Goal: Task Accomplishment & Management: Manage account settings

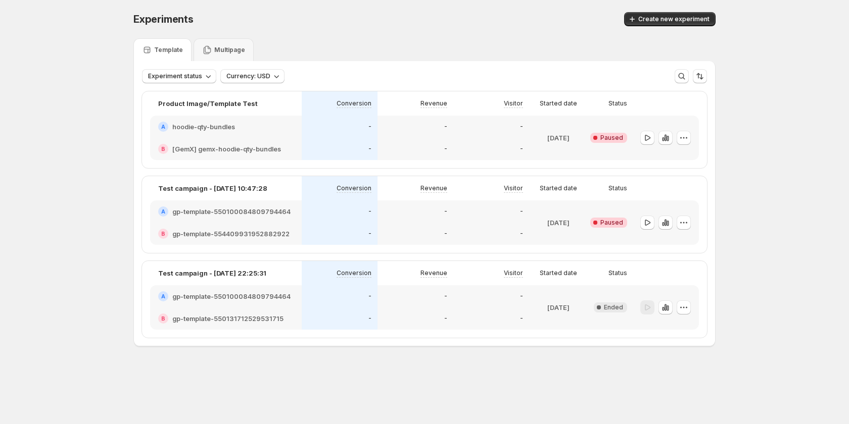
click at [411, 130] on div "-" at bounding box center [416, 127] width 64 height 10
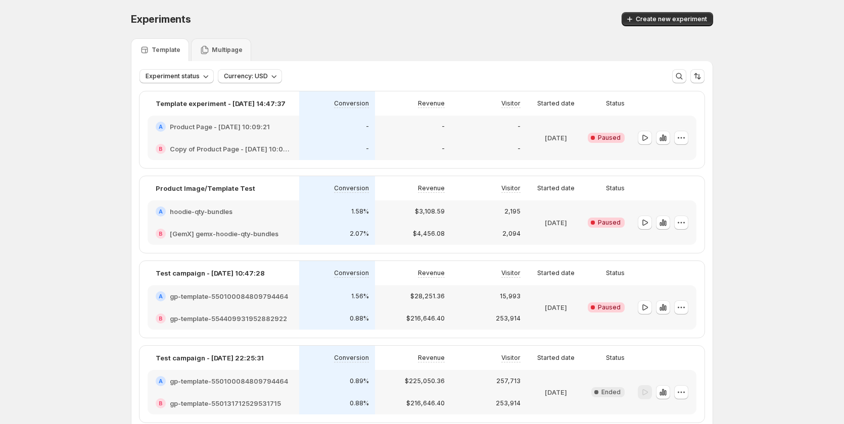
scroll to position [62, 0]
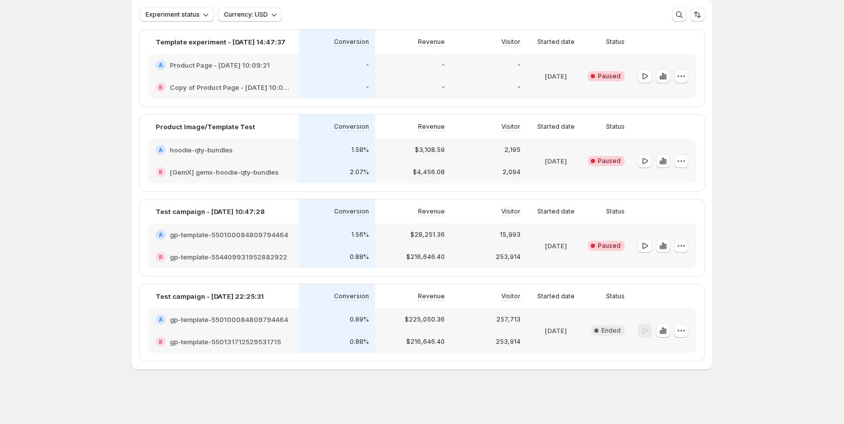
click at [314, 159] on div "1.58%" at bounding box center [337, 150] width 76 height 22
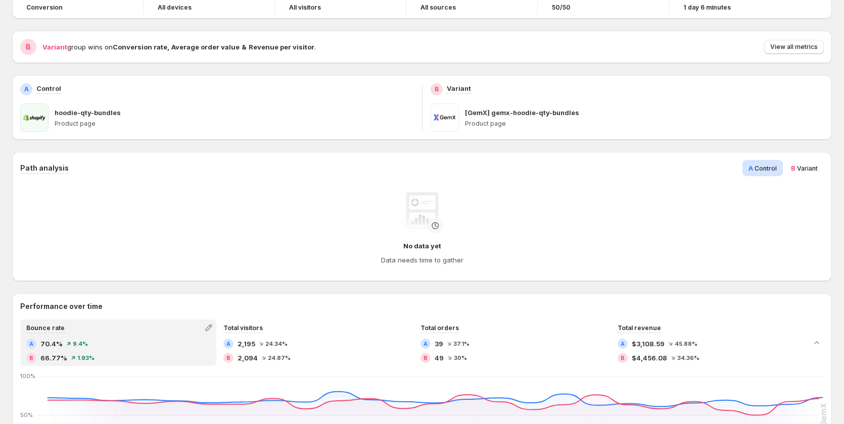
scroll to position [51, 0]
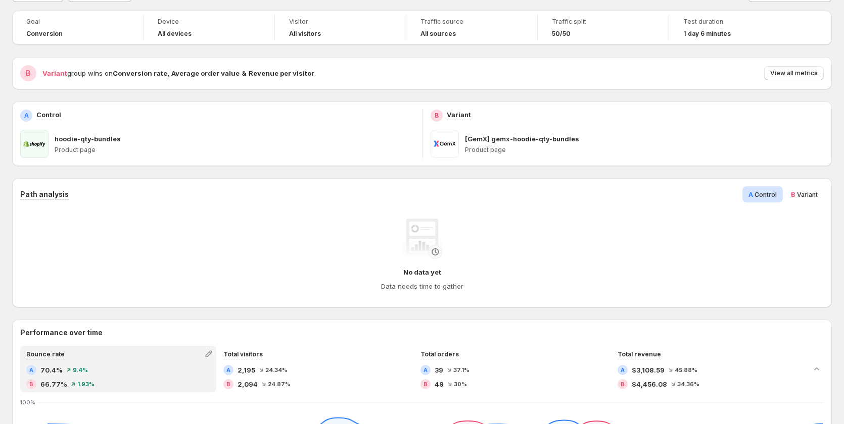
click at [809, 192] on span "Variant" at bounding box center [807, 195] width 21 height 8
click at [768, 192] on span "Control" at bounding box center [765, 195] width 22 height 8
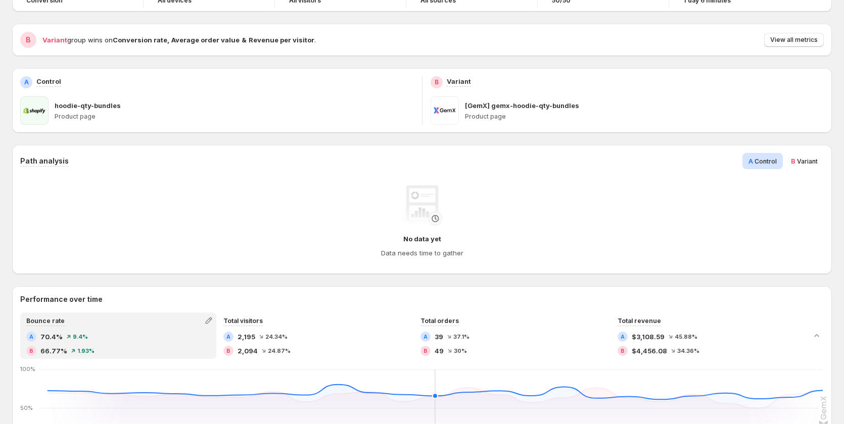
scroll to position [0, 0]
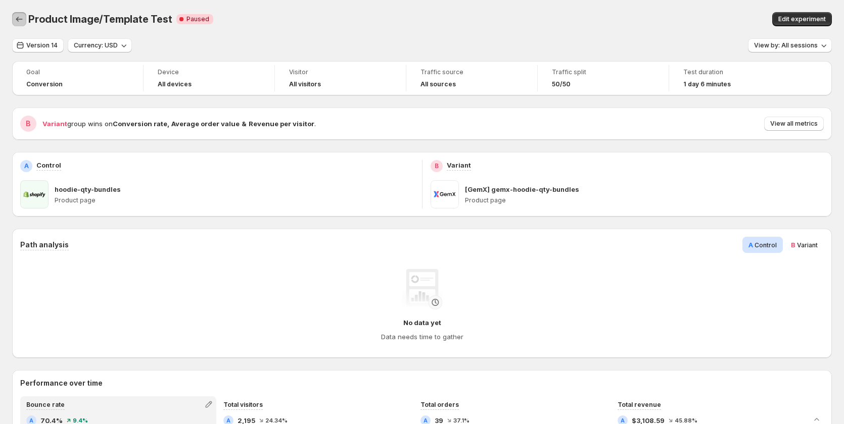
click at [15, 23] on icon "Back" at bounding box center [19, 19] width 10 height 10
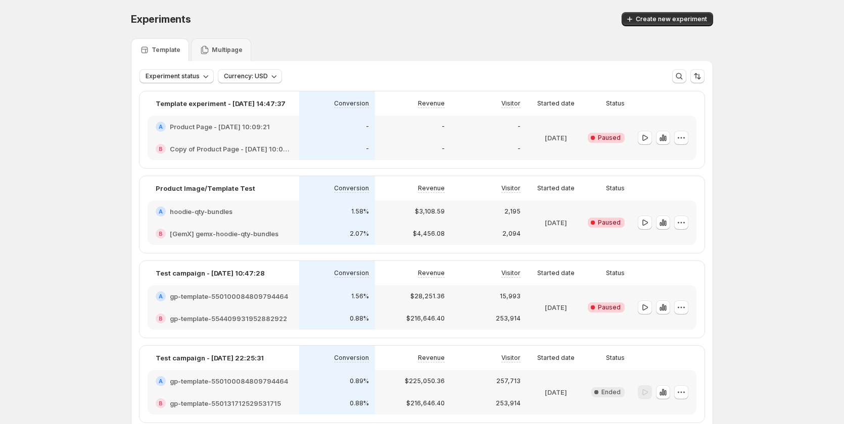
click at [340, 224] on div "2.07%" at bounding box center [337, 234] width 76 height 22
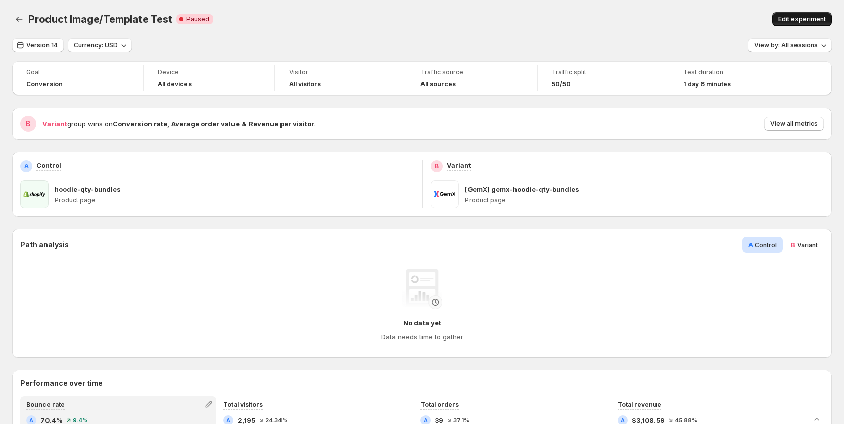
click at [820, 20] on span "Edit experiment" at bounding box center [802, 19] width 48 height 8
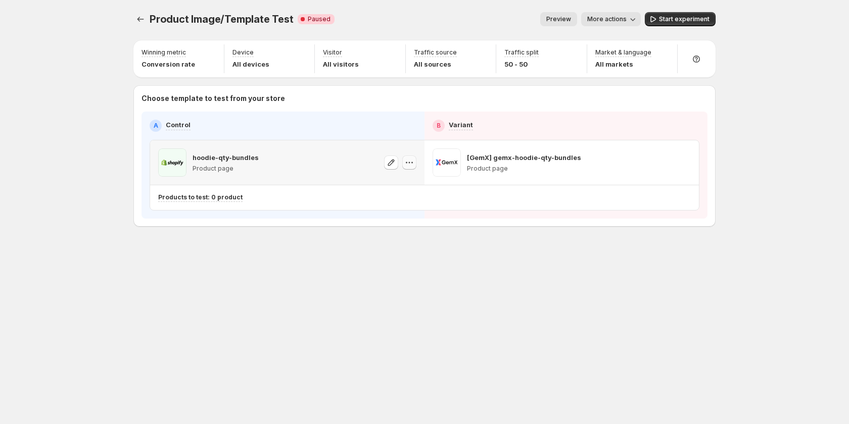
click at [406, 163] on icon "button" at bounding box center [407, 163] width 2 height 2
click at [401, 203] on div "Copy ID" at bounding box center [419, 201] width 70 height 10
click at [405, 160] on icon "button" at bounding box center [409, 163] width 10 height 10
click at [420, 207] on span "Copy ID 554478177926316926" at bounding box center [419, 205] width 70 height 19
click at [614, 16] on span "More actions" at bounding box center [606, 19] width 39 height 8
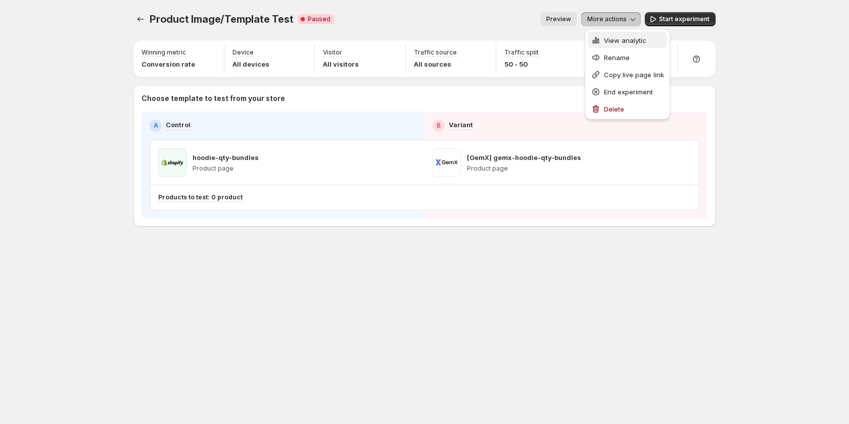
click at [614, 35] on span "View analytic" at bounding box center [634, 40] width 60 height 10
